Goal: Go to known website: Access a specific website the user already knows

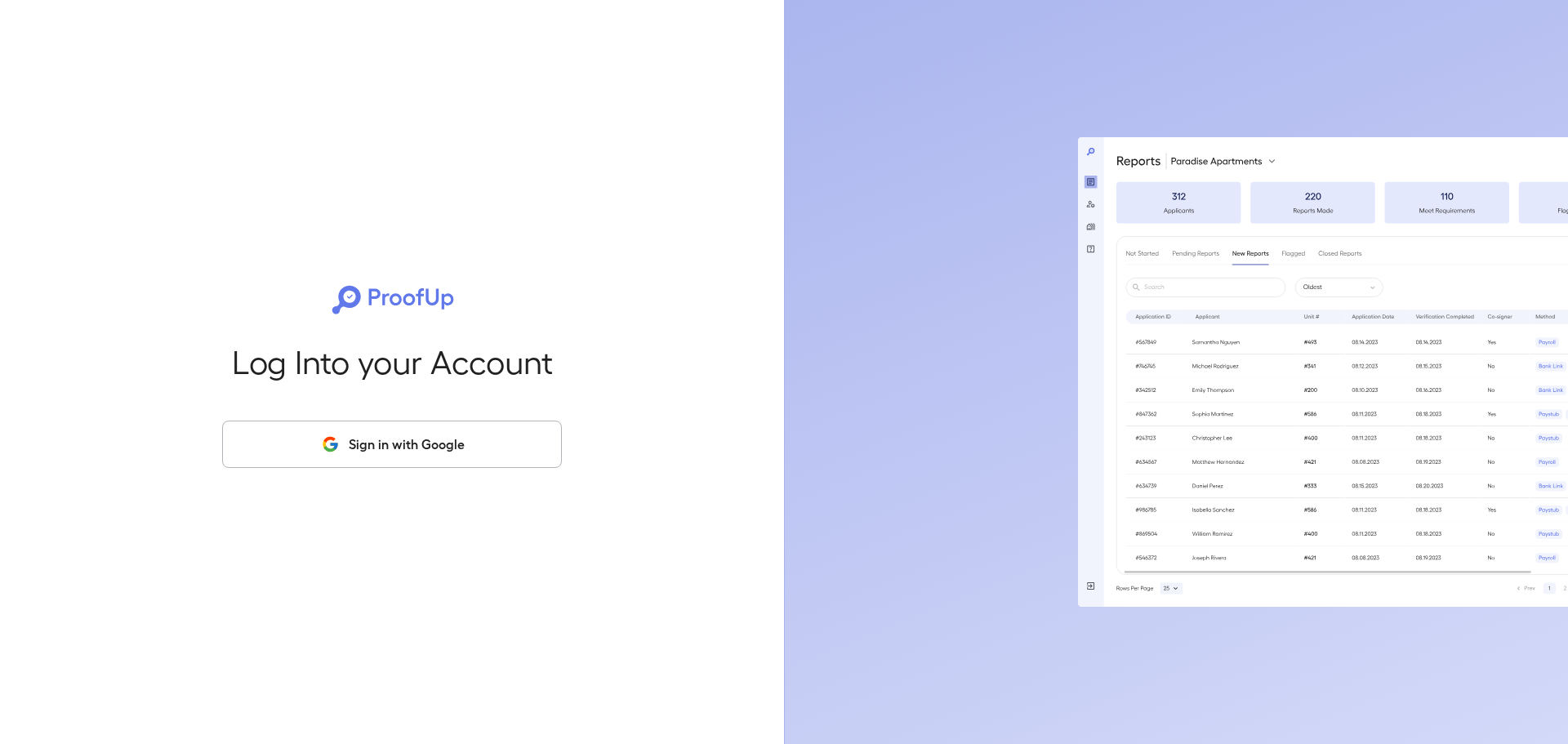
click at [355, 435] on button "Sign in with Google" at bounding box center [392, 444] width 340 height 48
